Goal: Navigation & Orientation: Find specific page/section

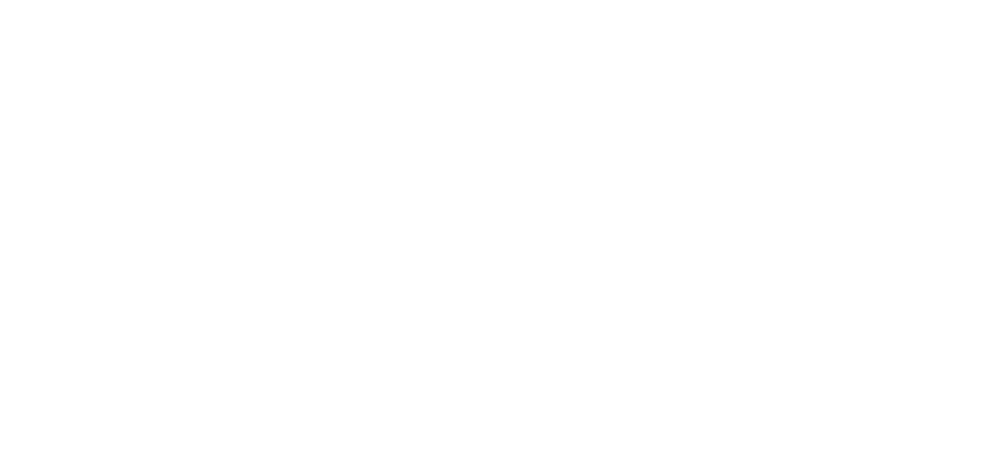
select select
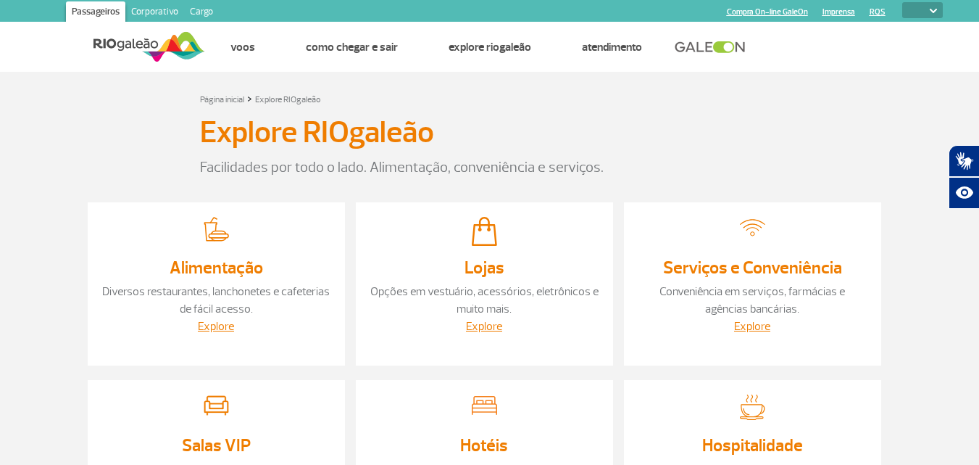
click at [157, 45] on img at bounding box center [150, 47] width 112 height 36
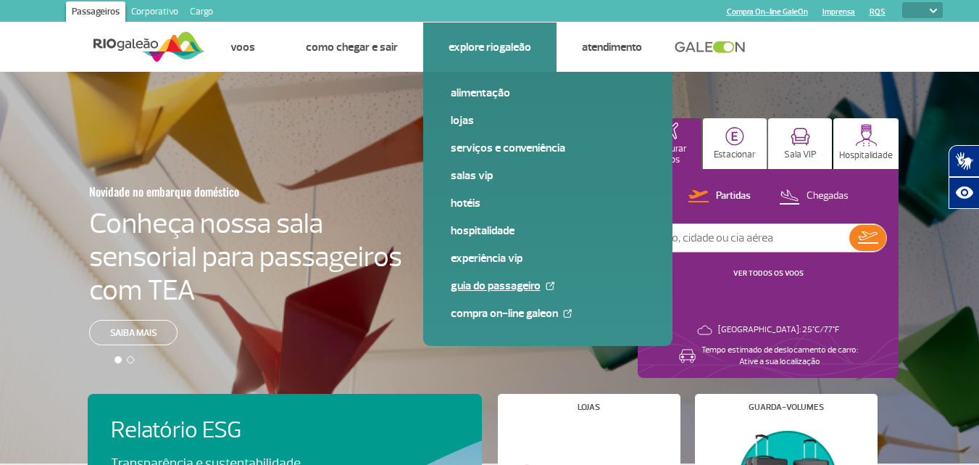
click at [499, 285] on link "Guia do Passageiro" at bounding box center [548, 286] width 194 height 16
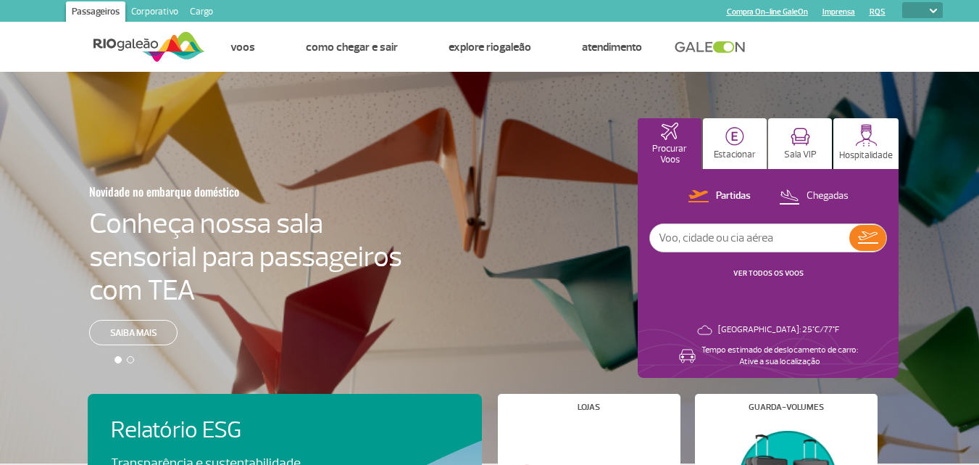
select select
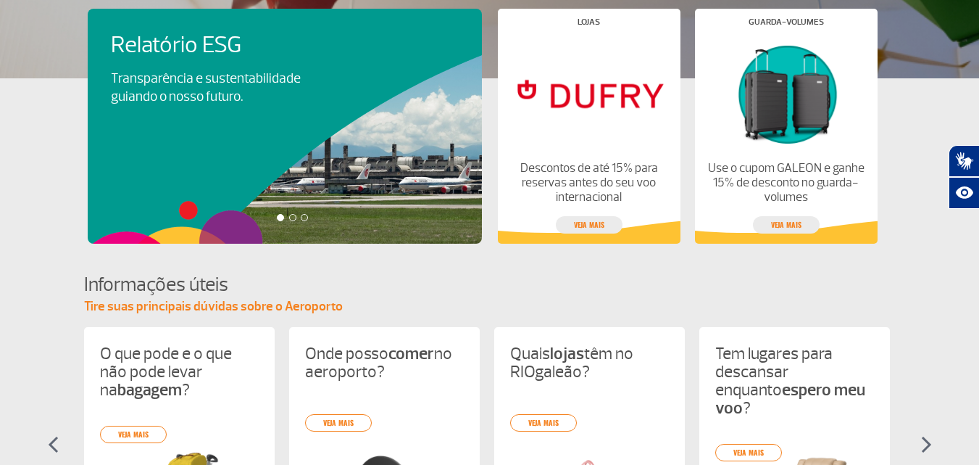
scroll to position [507, 0]
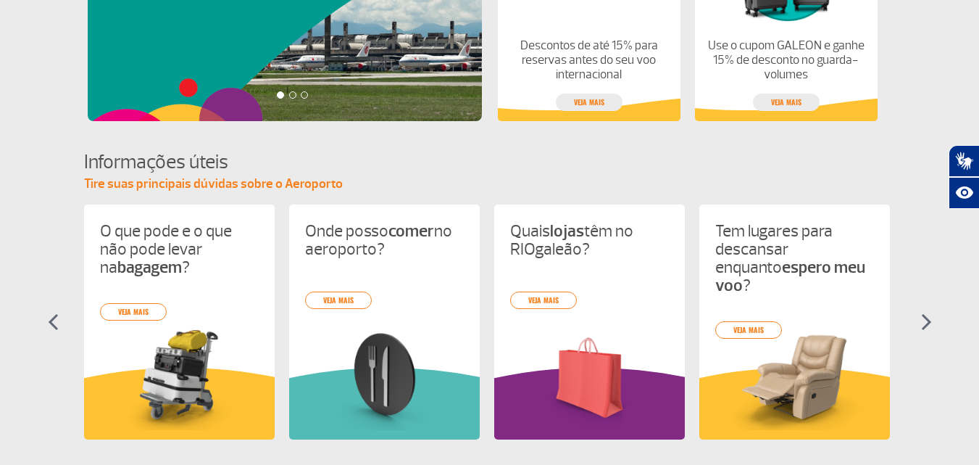
click at [930, 321] on img at bounding box center [926, 321] width 11 height 17
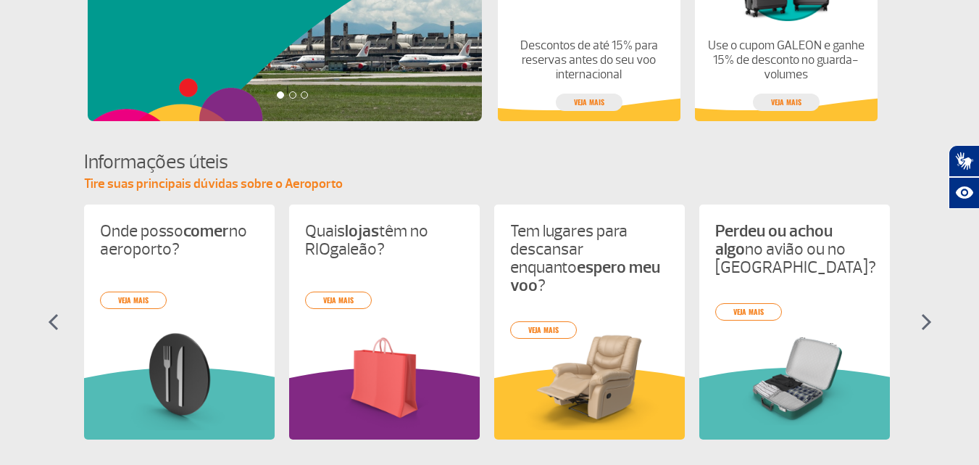
click at [930, 321] on img at bounding box center [926, 321] width 11 height 17
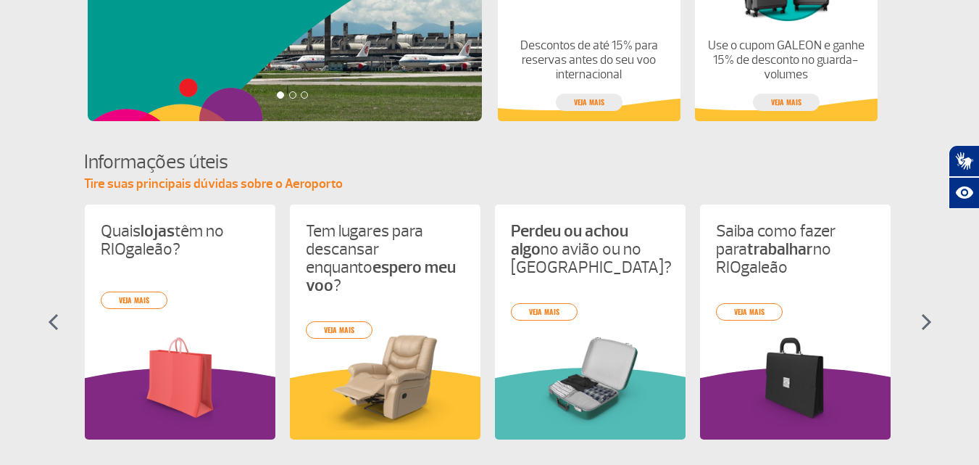
scroll to position [0, 410]
click at [930, 321] on img at bounding box center [926, 321] width 11 height 17
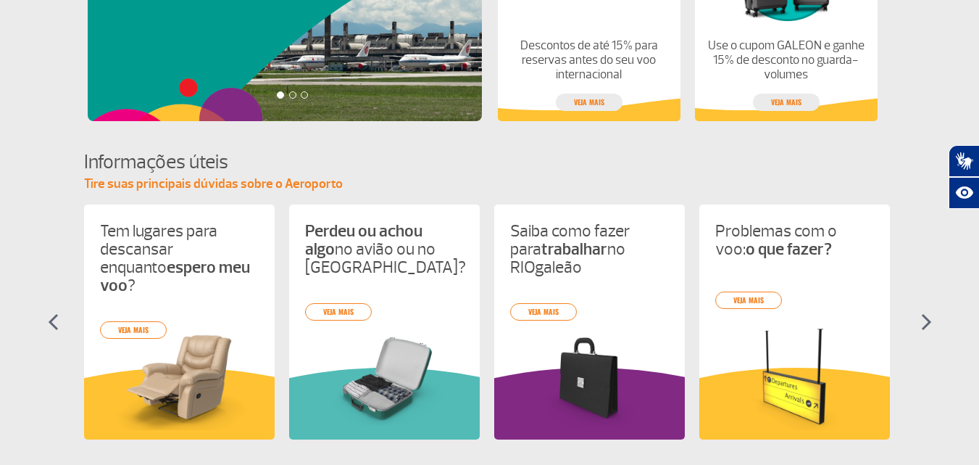
click at [930, 321] on img at bounding box center [926, 321] width 11 height 17
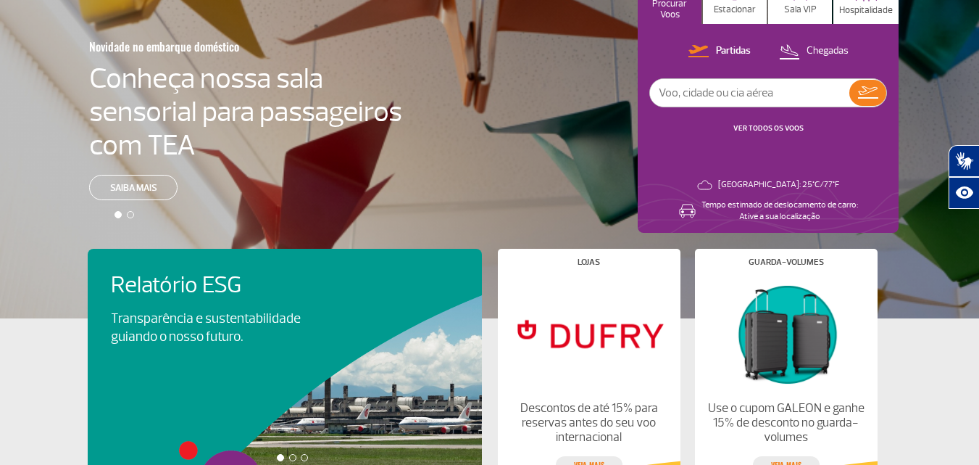
scroll to position [0, 0]
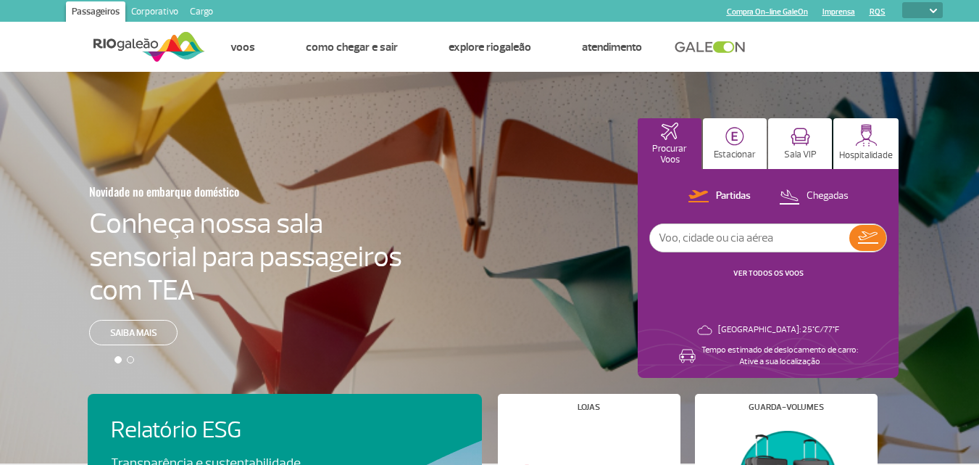
select select
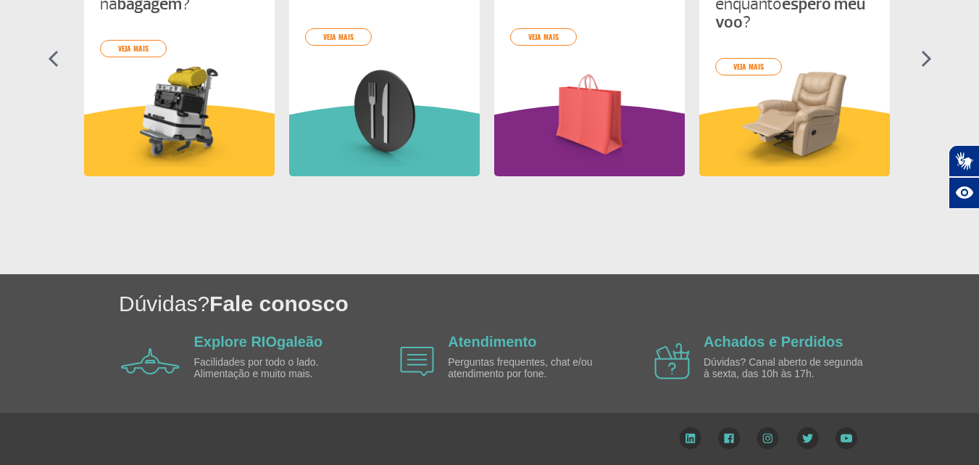
scroll to position [771, 0]
